Goal: Manage account settings

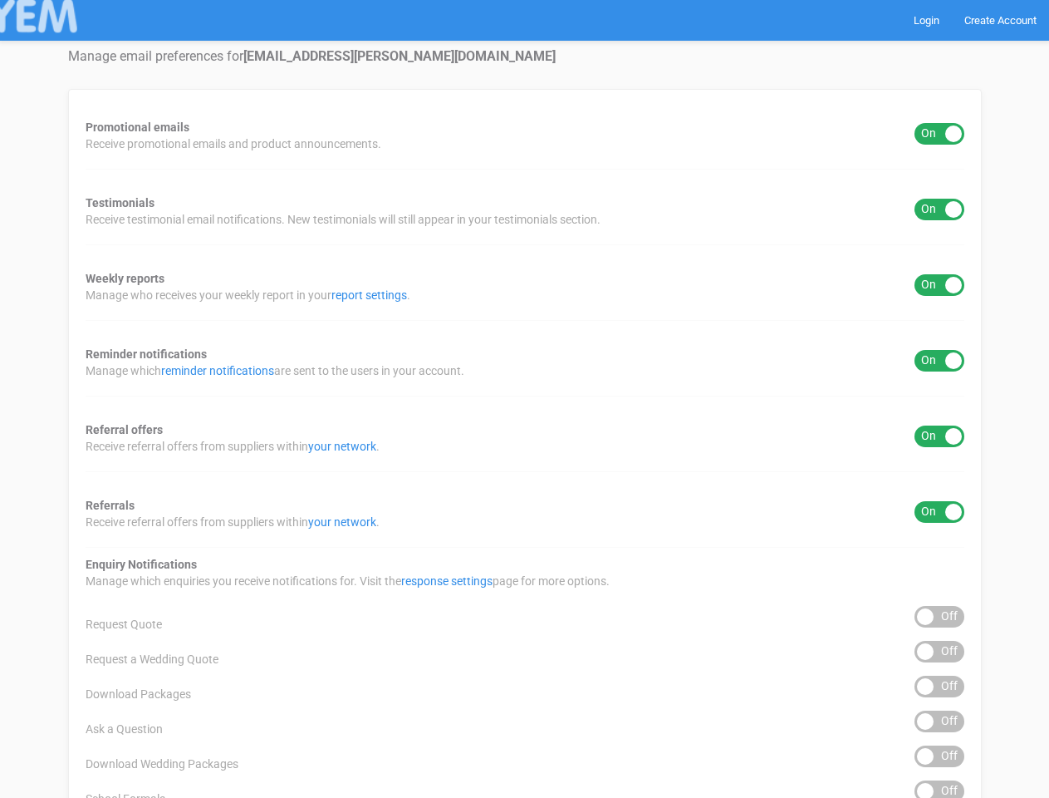
click at [524, 399] on div "Promotional emails ON OFF Receive promotional emails and product announcements.…" at bounding box center [525, 670] width 914 height 1162
click at [940, 134] on div "ON OFF" at bounding box center [940, 134] width 50 height 22
click at [940, 209] on div "ON OFF" at bounding box center [940, 210] width 50 height 22
click at [940, 285] on div "ON OFF" at bounding box center [940, 285] width 50 height 22
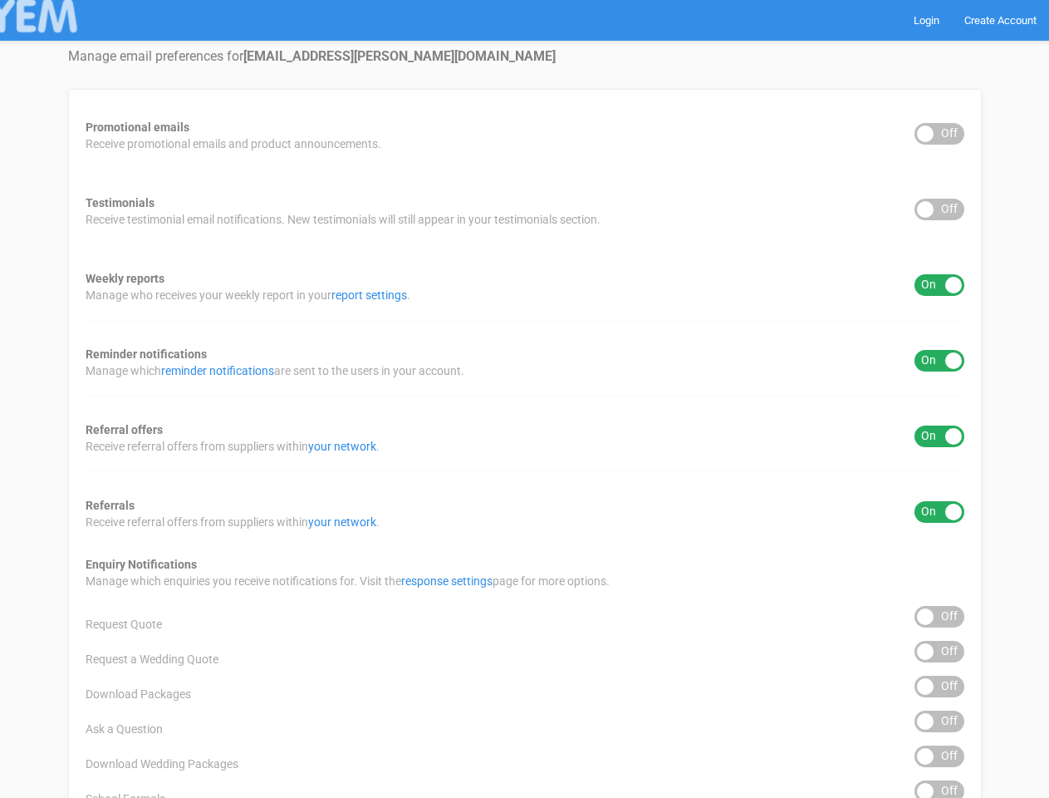
click at [940, 361] on div "ON OFF" at bounding box center [940, 361] width 50 height 22
click at [940, 436] on div "ON OFF" at bounding box center [940, 436] width 50 height 22
click at [940, 512] on div "ON OFF" at bounding box center [940, 512] width 50 height 22
click at [940, 617] on div "ON OFF" at bounding box center [940, 617] width 50 height 22
click at [940, 651] on div "ON OFF" at bounding box center [940, 652] width 50 height 22
